Goal: Task Accomplishment & Management: Use online tool/utility

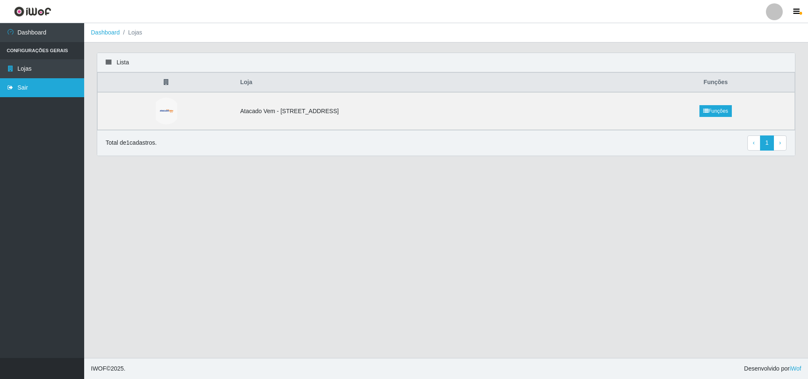
click at [43, 85] on link "Sair" at bounding box center [42, 87] width 84 height 19
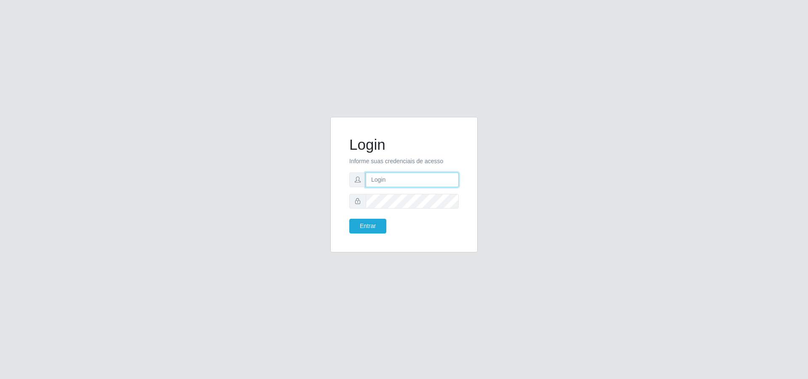
type input "[PERSON_NAME][EMAIL_ADDRESS][DOMAIN_NAME]"
click at [363, 226] on button "Entrar" at bounding box center [367, 226] width 37 height 15
click at [365, 226] on button "Entrar" at bounding box center [367, 226] width 37 height 15
click at [369, 229] on button "Entrar" at bounding box center [367, 226] width 37 height 15
click at [372, 223] on button "Entrar" at bounding box center [367, 226] width 37 height 15
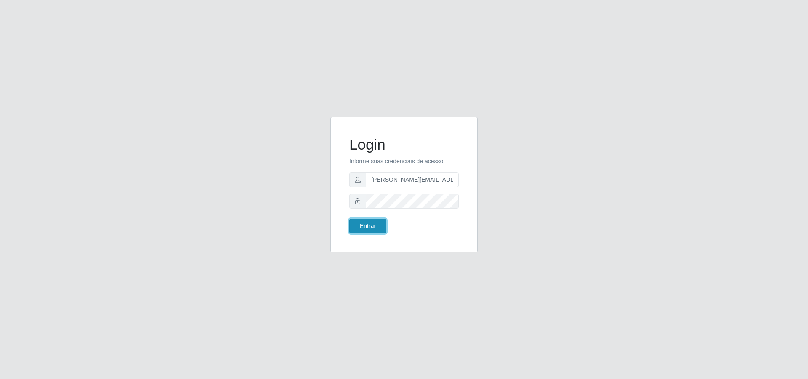
click at [372, 224] on button "Entrar" at bounding box center [367, 226] width 37 height 15
click at [349, 219] on button "Entrar" at bounding box center [367, 226] width 37 height 15
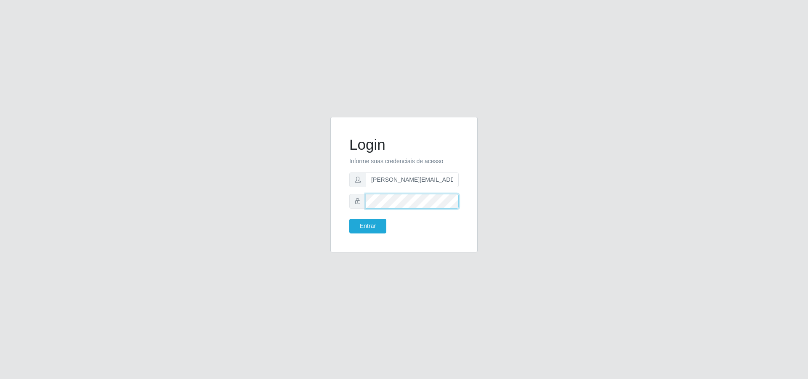
click at [349, 219] on button "Entrar" at bounding box center [367, 226] width 37 height 15
click at [364, 227] on button "Entrar" at bounding box center [367, 226] width 37 height 15
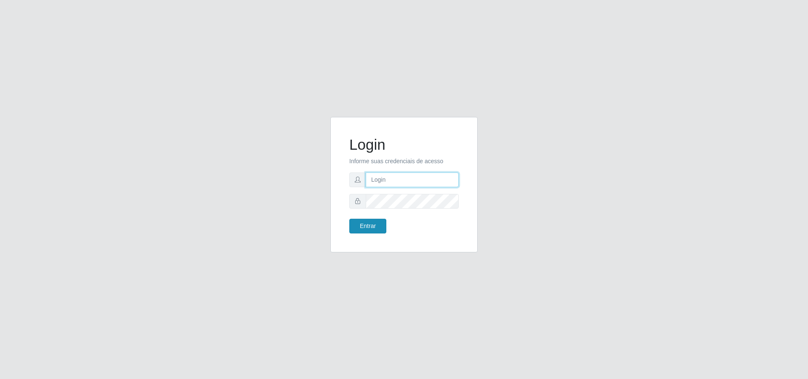
type input "[PERSON_NAME][EMAIL_ADDRESS][DOMAIN_NAME]"
click at [360, 233] on button "Entrar" at bounding box center [367, 226] width 37 height 15
click at [359, 231] on button "Entrar" at bounding box center [367, 226] width 37 height 15
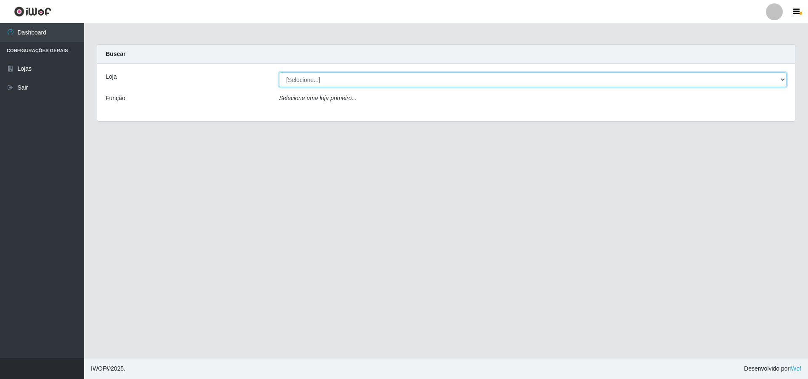
click at [315, 77] on select "[Selecione...] Atacado Vem - Loja 47 Jardim Limoeiro" at bounding box center [533, 79] width 508 height 15
select select "461"
click at [279, 72] on select "[Selecione...] Atacado Vem - Loja 47 Jardim Limoeiro" at bounding box center [533, 79] width 508 height 15
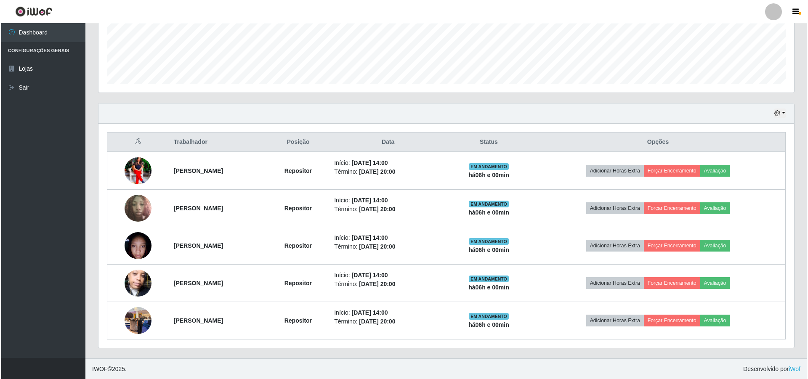
scroll to position [217, 0]
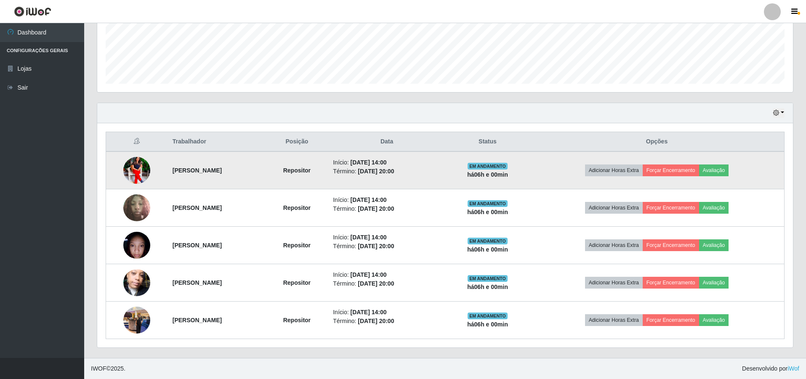
click at [133, 171] on img at bounding box center [136, 171] width 27 height 34
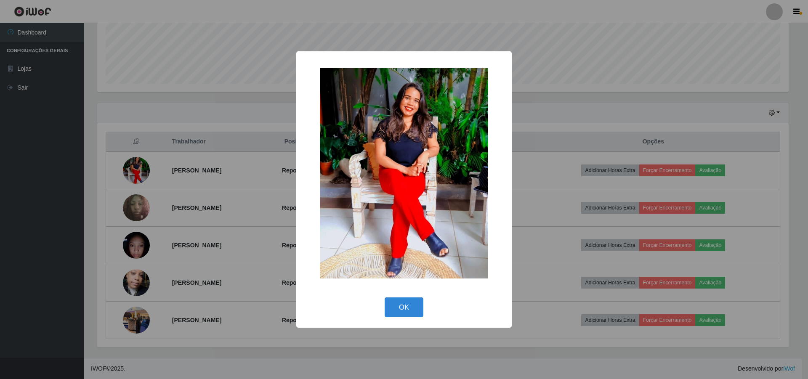
click at [178, 135] on div "× OK Cancel" at bounding box center [404, 189] width 808 height 379
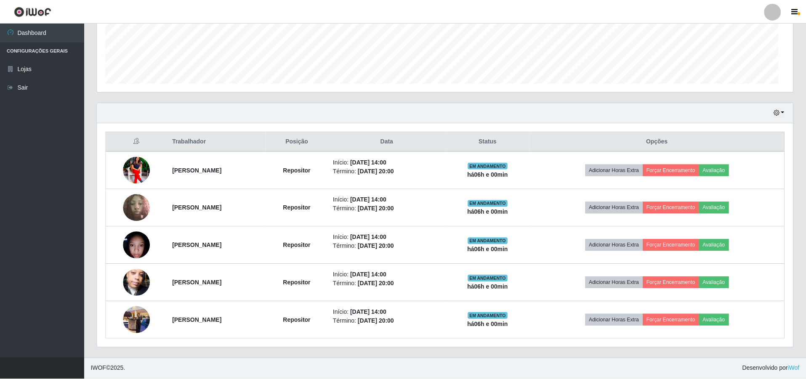
scroll to position [175, 696]
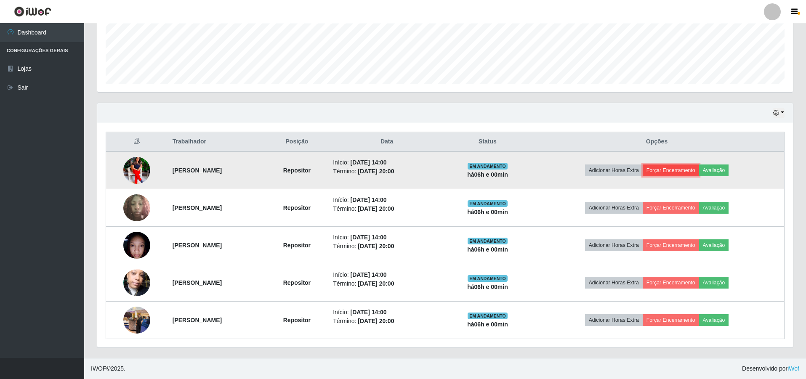
click at [685, 171] on button "Forçar Encerramento" at bounding box center [671, 171] width 56 height 12
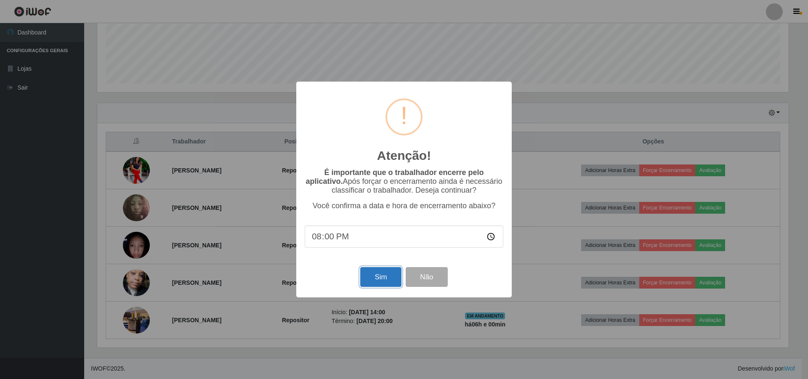
click at [373, 277] on button "Sim" at bounding box center [380, 277] width 41 height 20
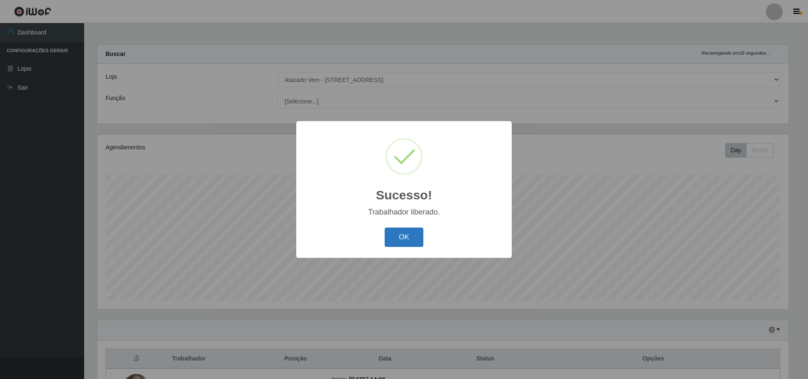
click at [407, 232] on button "OK" at bounding box center [404, 238] width 39 height 20
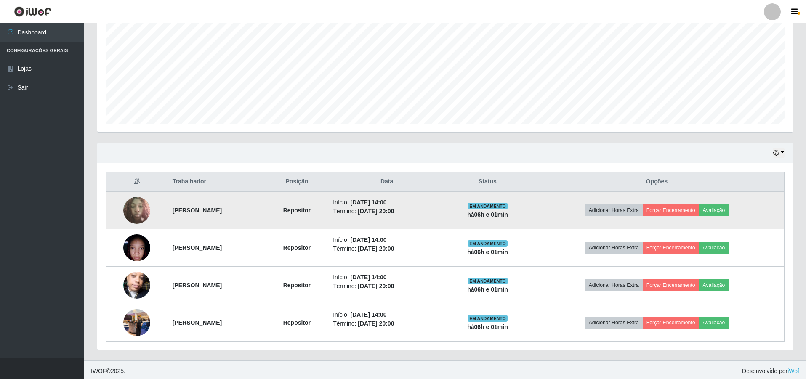
scroll to position [180, 0]
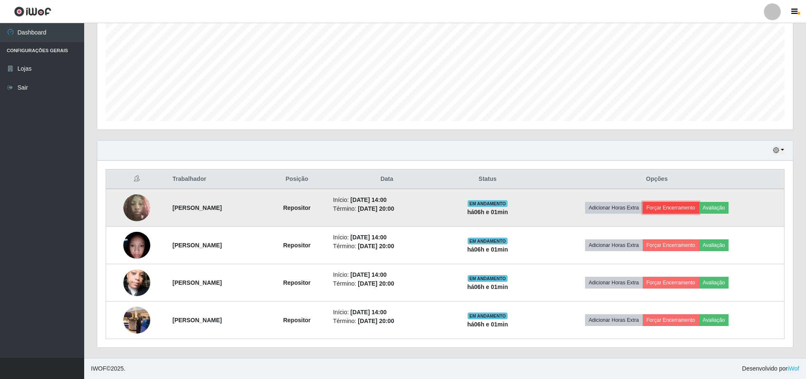
click at [695, 202] on button "Forçar Encerramento" at bounding box center [671, 208] width 56 height 12
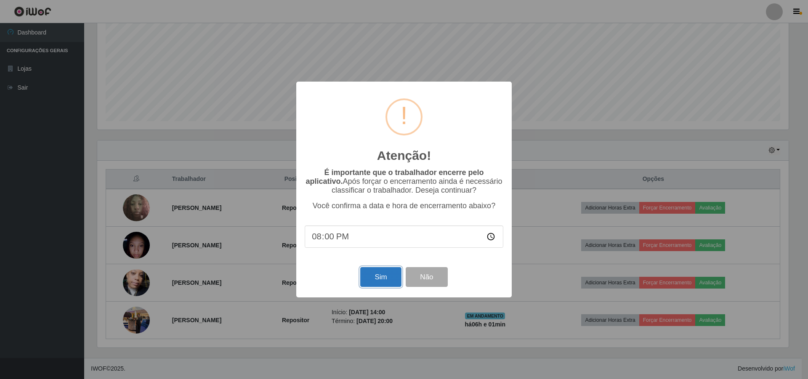
click at [384, 276] on button "Sim" at bounding box center [380, 277] width 41 height 20
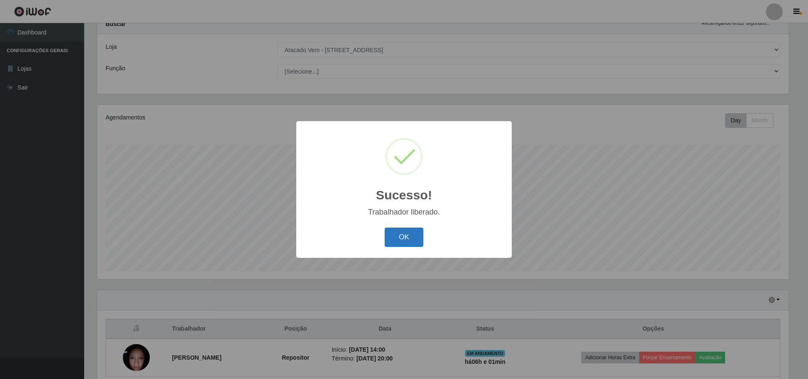
click at [409, 235] on button "OK" at bounding box center [404, 238] width 39 height 20
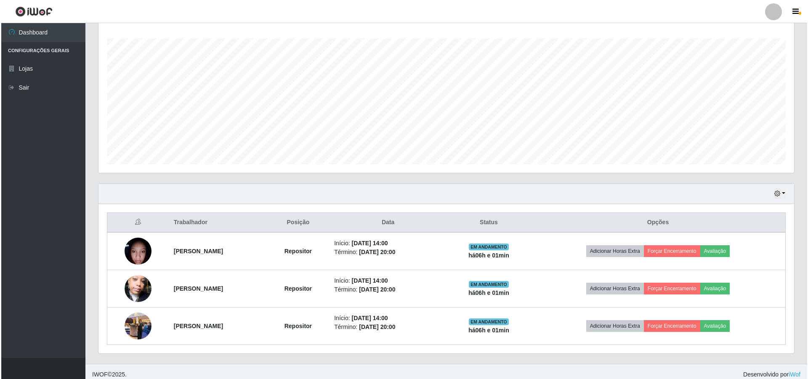
scroll to position [142, 0]
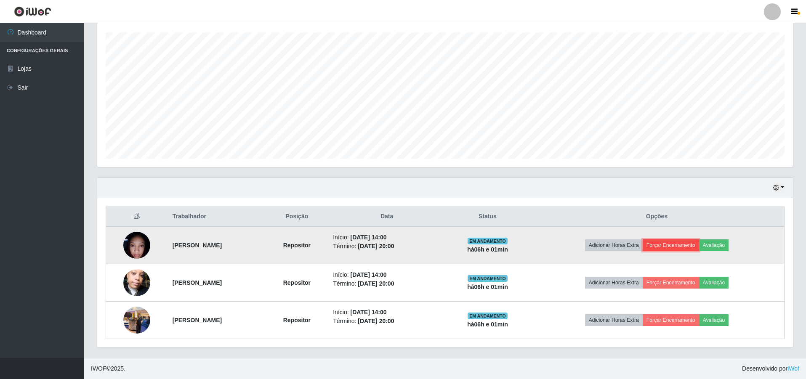
click at [680, 244] on button "Forçar Encerramento" at bounding box center [671, 246] width 56 height 12
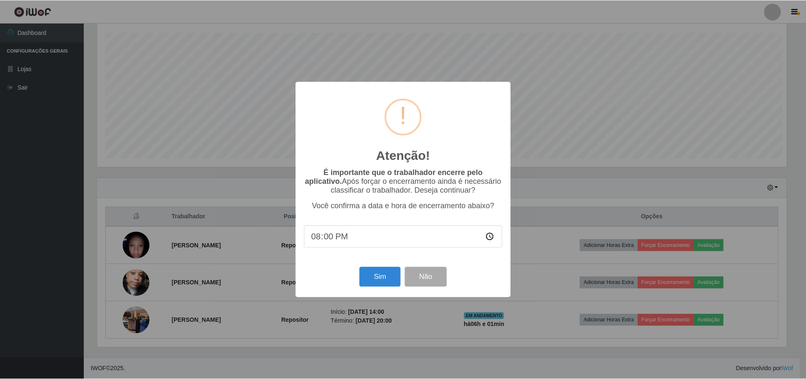
scroll to position [0, 0]
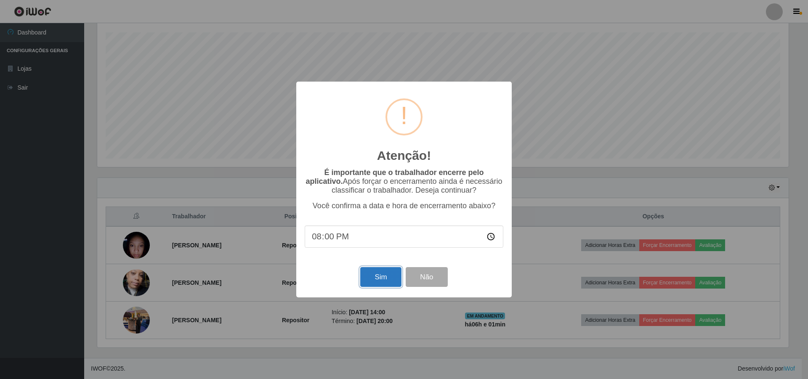
click at [378, 280] on button "Sim" at bounding box center [380, 277] width 41 height 20
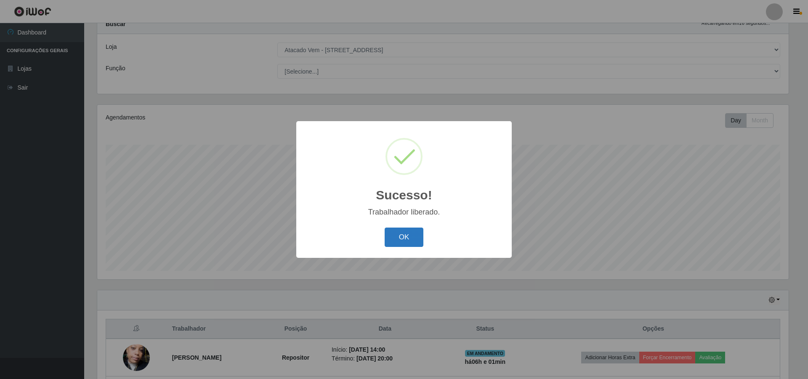
click at [418, 236] on button "OK" at bounding box center [404, 238] width 39 height 20
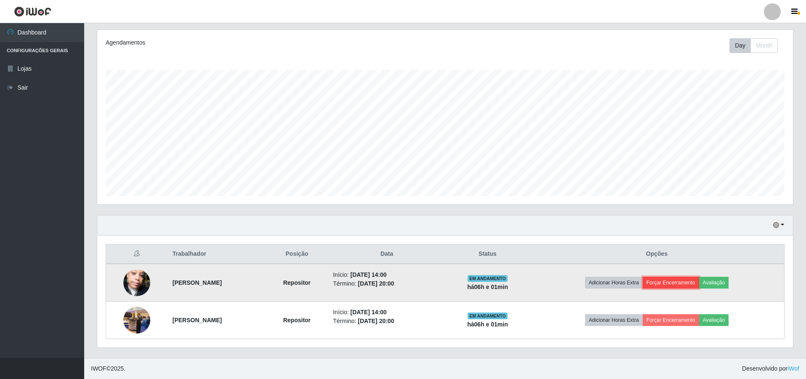
click at [677, 283] on button "Forçar Encerramento" at bounding box center [671, 283] width 56 height 12
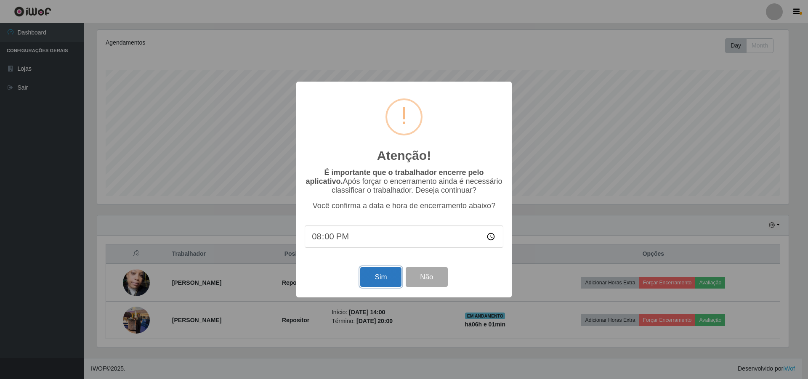
click at [378, 274] on button "Sim" at bounding box center [380, 277] width 41 height 20
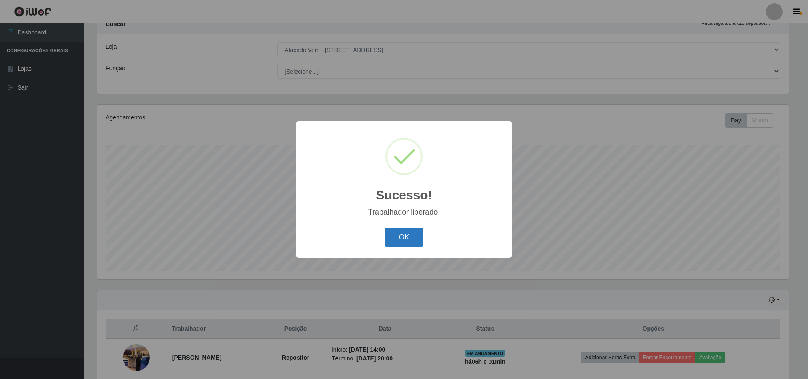
click at [406, 234] on button "OK" at bounding box center [404, 238] width 39 height 20
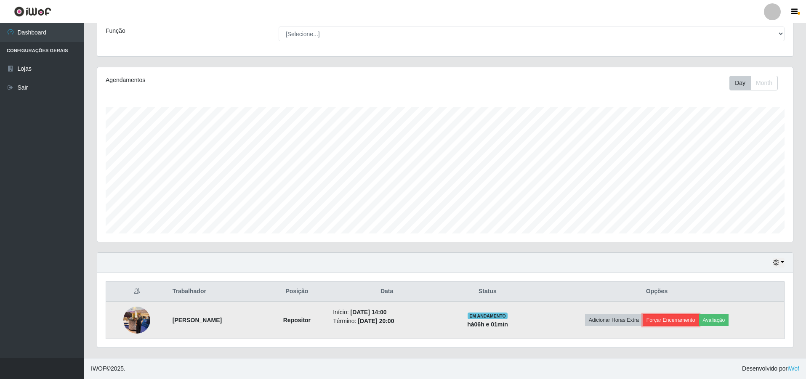
click at [677, 316] on button "Forçar Encerramento" at bounding box center [671, 321] width 56 height 12
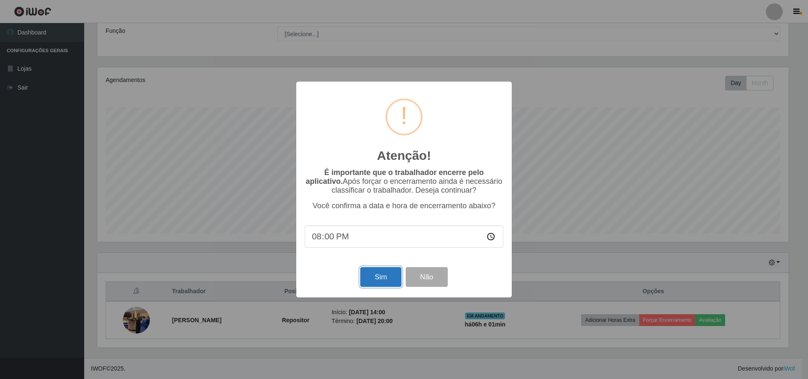
click at [385, 278] on button "Sim" at bounding box center [380, 277] width 41 height 20
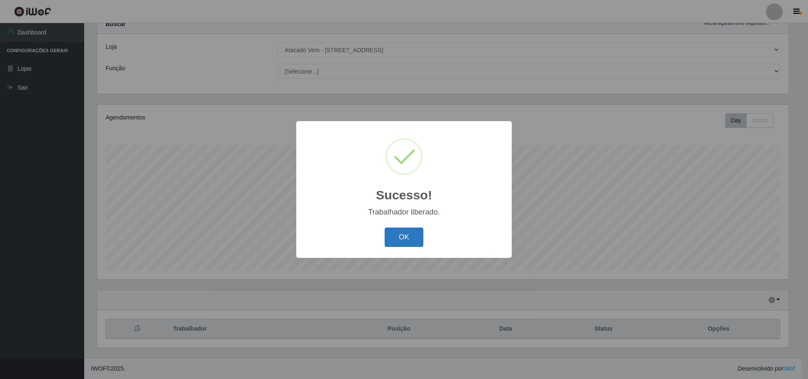
click at [403, 242] on button "OK" at bounding box center [404, 238] width 39 height 20
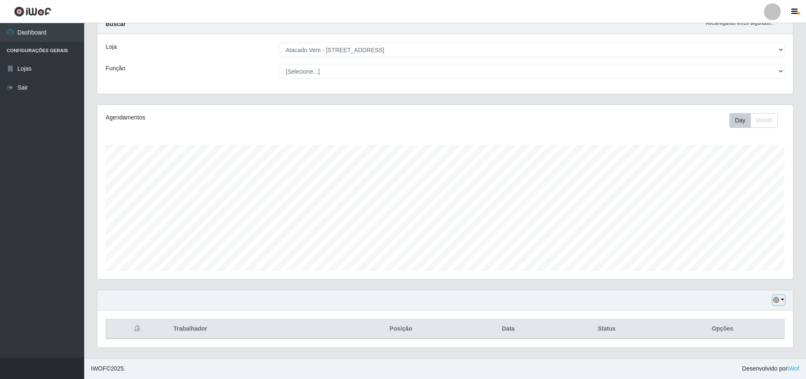
click at [779, 300] on icon "button" at bounding box center [776, 300] width 6 height 6
click at [740, 270] on button "1 Semana" at bounding box center [751, 269] width 67 height 18
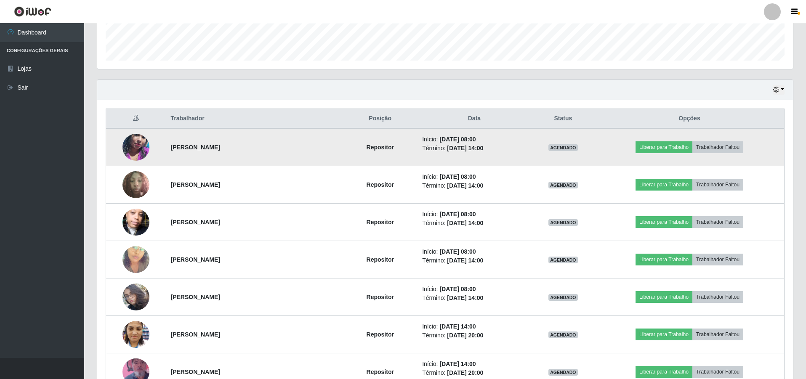
click at [132, 150] on img at bounding box center [136, 147] width 27 height 48
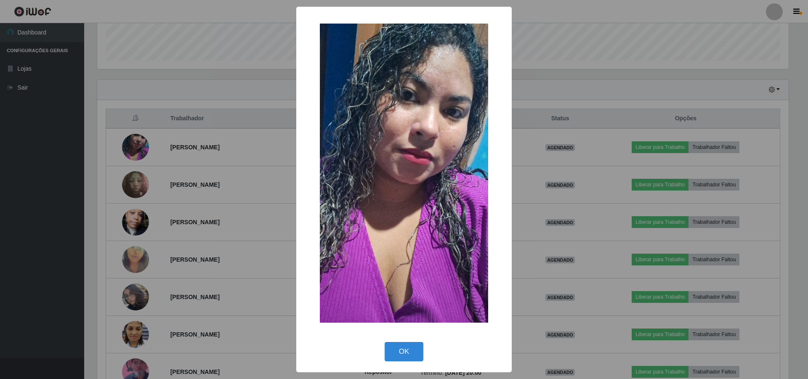
click at [210, 166] on div "× OK Cancel" at bounding box center [404, 189] width 808 height 379
